Goal: Navigation & Orientation: Find specific page/section

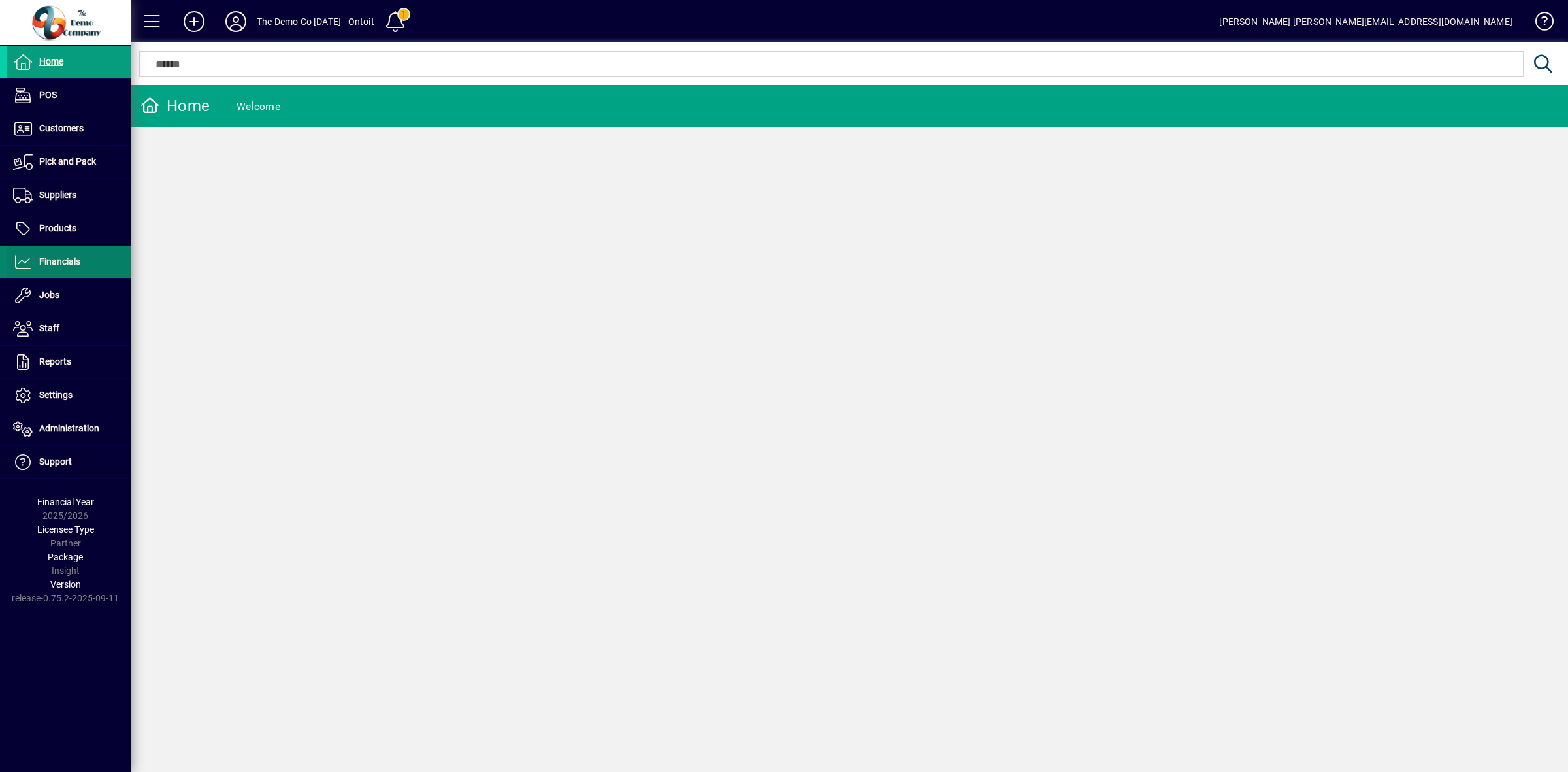
drag, startPoint x: 0, startPoint y: 0, endPoint x: 69, endPoint y: 255, distance: 264.2
click at [69, 255] on span "Financials" at bounding box center [44, 262] width 74 height 16
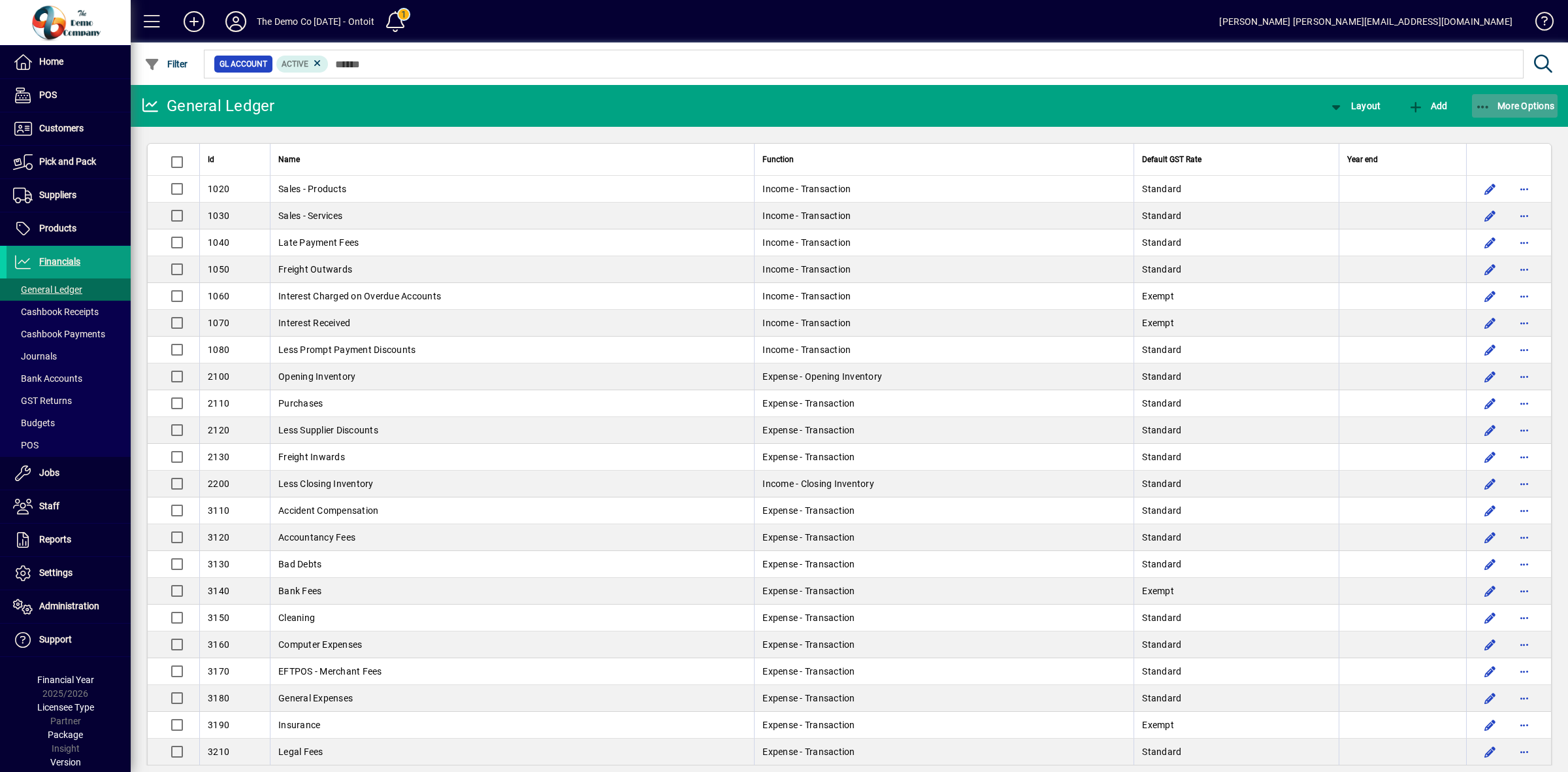
click at [1520, 102] on span "More Options" at bounding box center [1515, 106] width 80 height 10
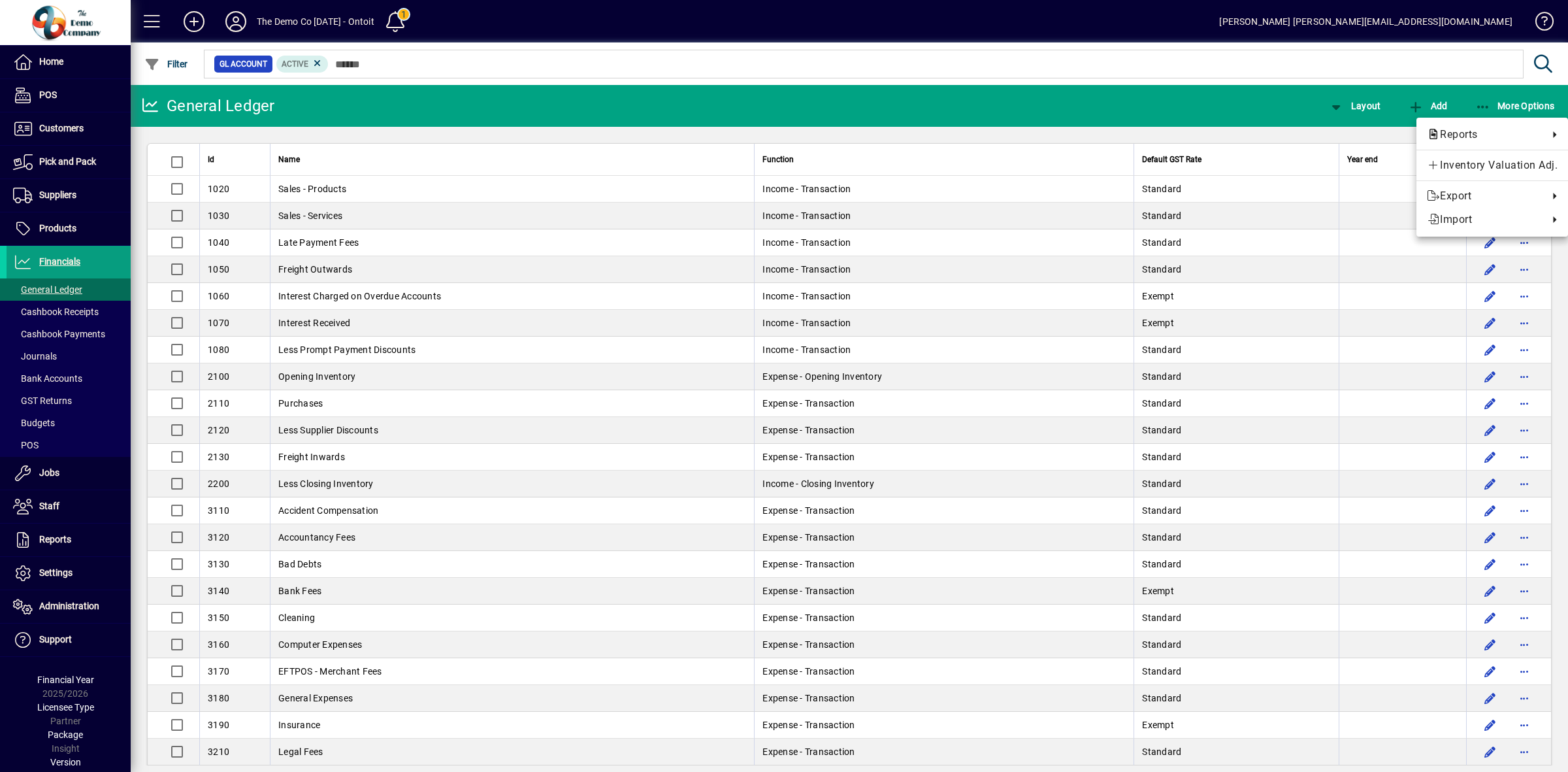
click at [1245, 88] on div at bounding box center [784, 386] width 1568 height 772
click at [238, 14] on icon at bounding box center [236, 21] width 26 height 21
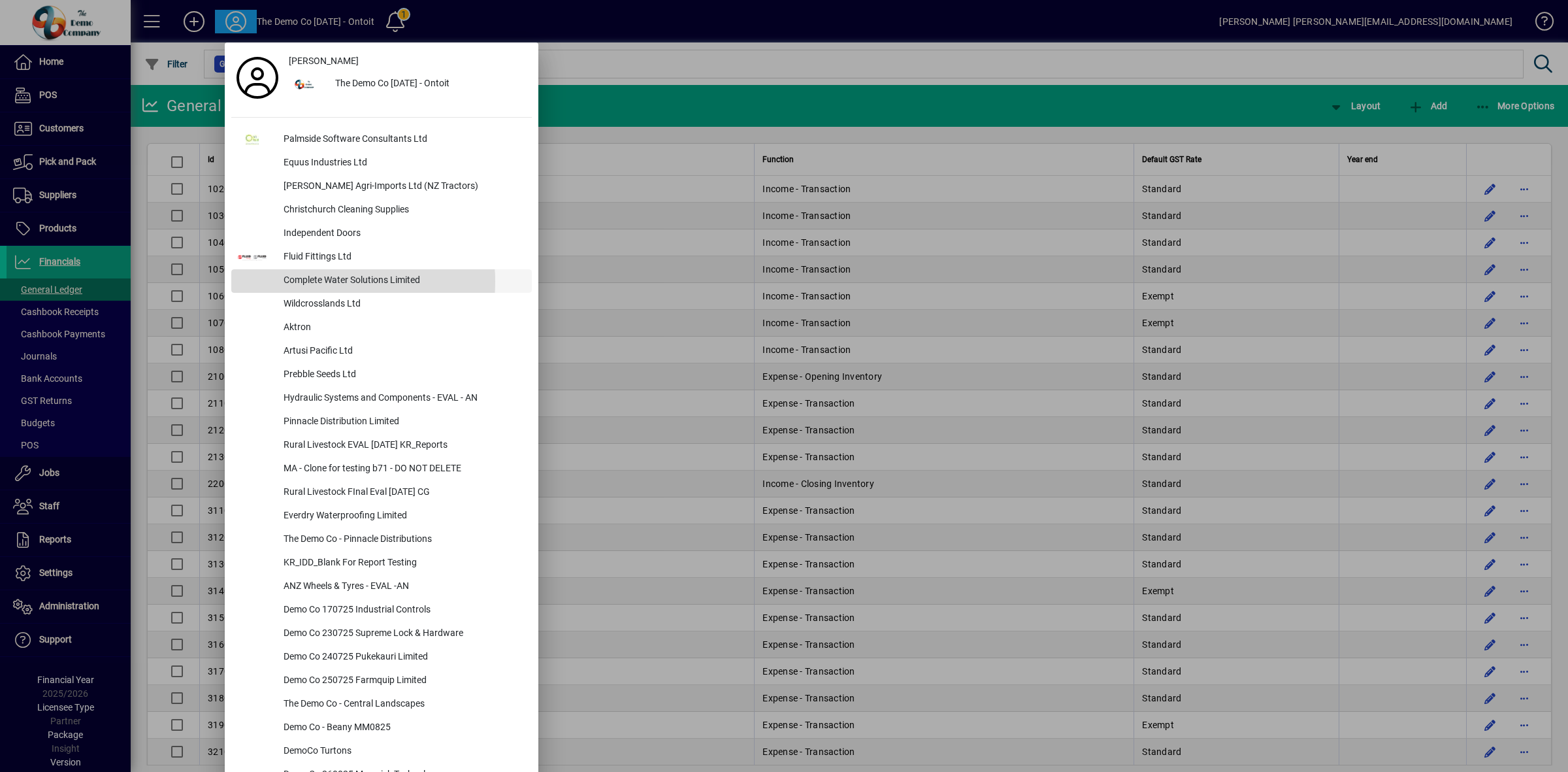
click at [315, 281] on div "Complete Water Solutions Limited" at bounding box center [403, 281] width 259 height 24
